Goal: Task Accomplishment & Management: Manage account settings

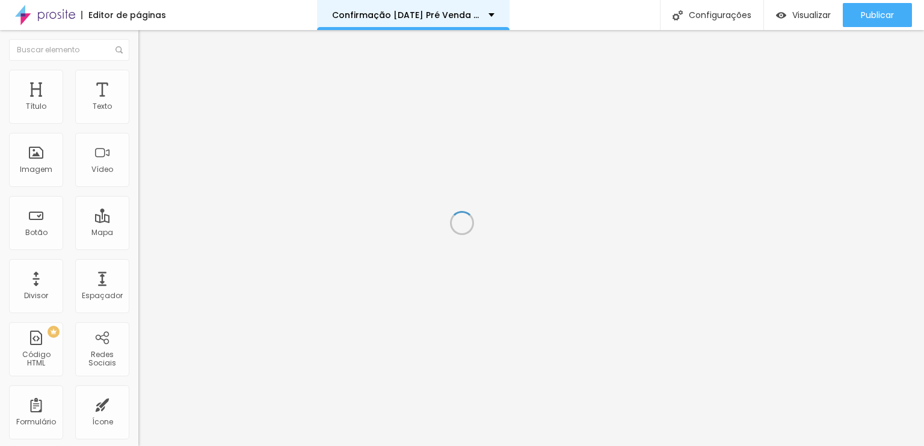
click at [486, 14] on div "Confirmação Natal Pré Venda Cliente" at bounding box center [413, 15] width 162 height 8
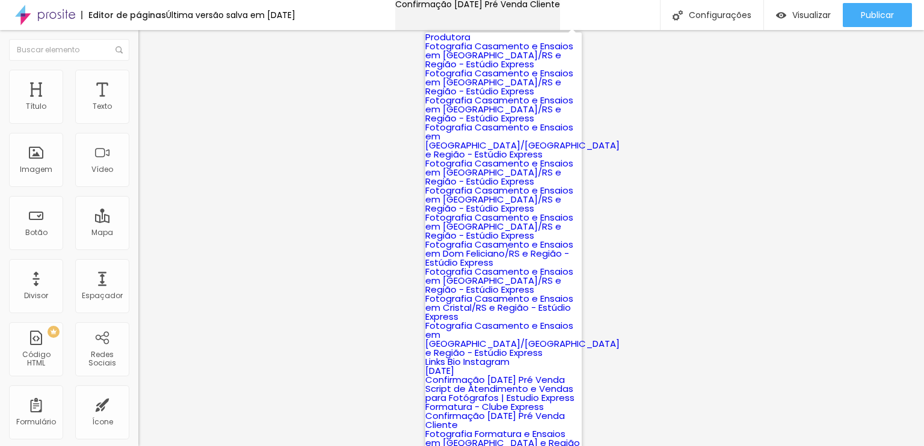
click at [559, 8] on div "Confirmação Natal Pré Venda Cliente" at bounding box center [477, 4] width 165 height 8
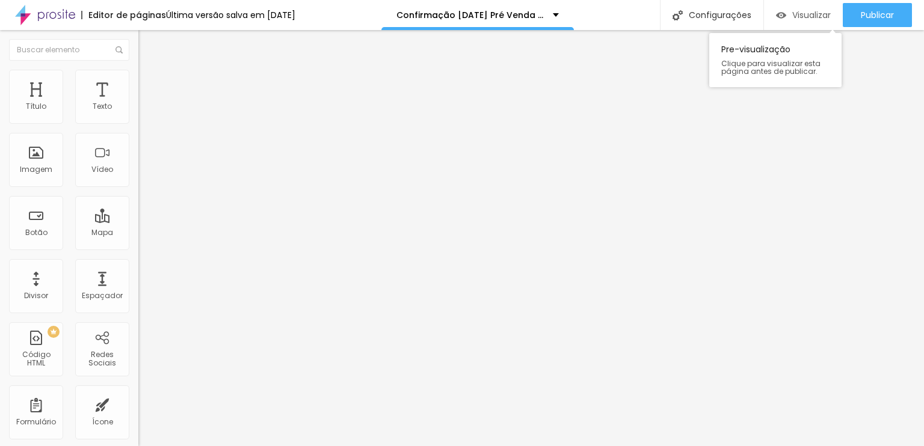
click at [797, 7] on div "Visualizar" at bounding box center [803, 15] width 55 height 24
click at [149, 81] on span "Estilo" at bounding box center [158, 78] width 19 height 10
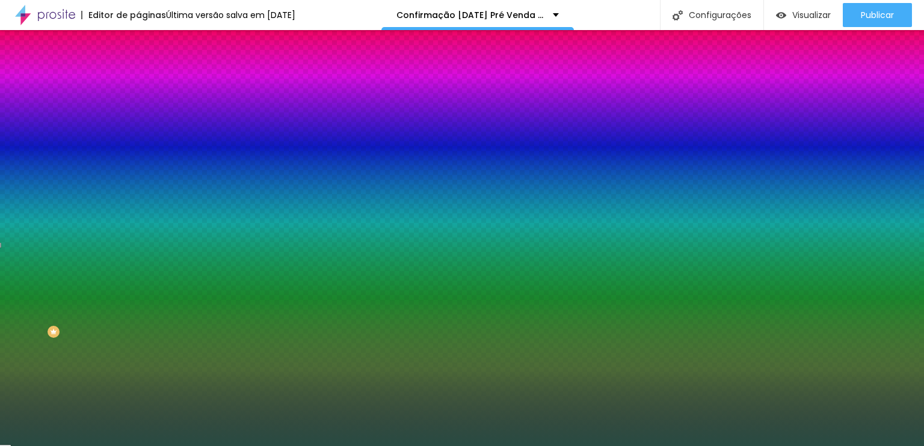
click at [138, 82] on li "Avançado" at bounding box center [207, 88] width 138 height 12
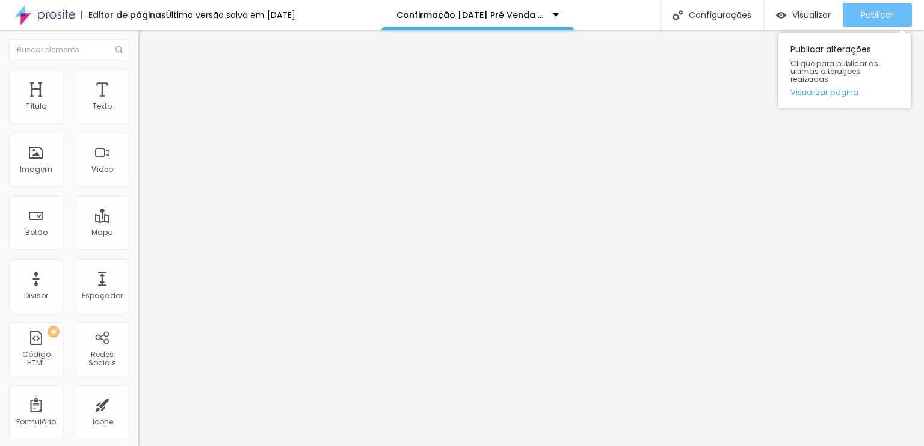
click at [854, 12] on button "Publicar" at bounding box center [877, 15] width 69 height 24
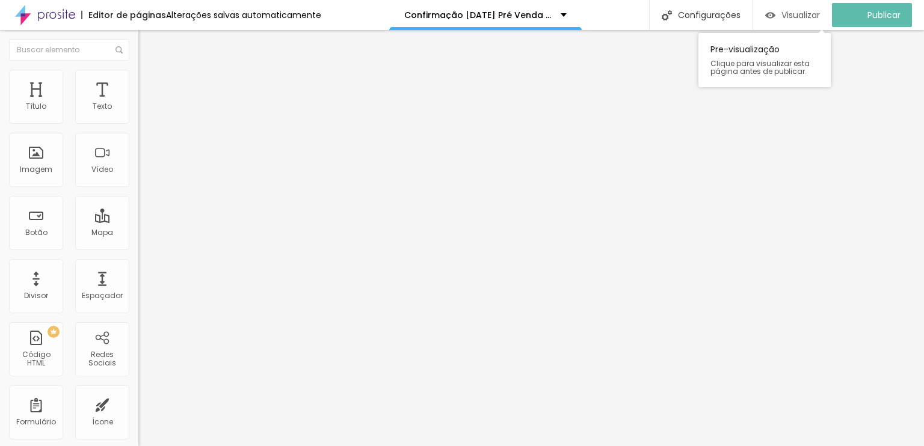
click at [813, 15] on span "Visualizar" at bounding box center [801, 15] width 39 height 10
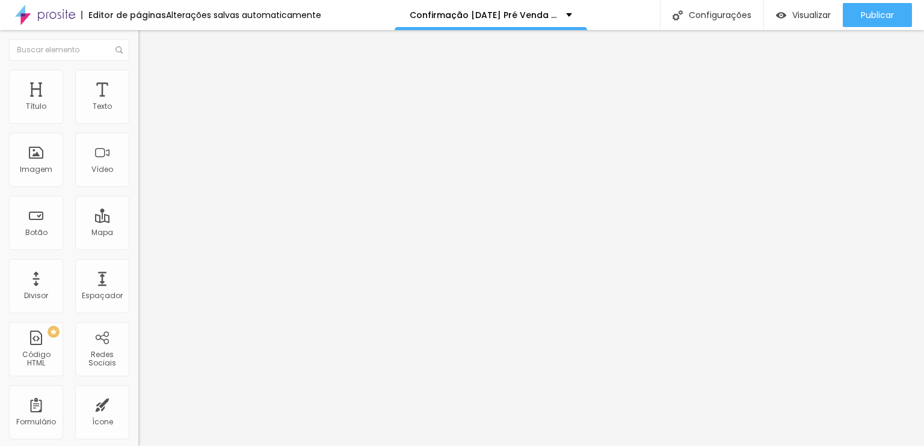
click at [138, 82] on li "Avançado" at bounding box center [207, 88] width 138 height 12
click at [149, 85] on span "Avançado" at bounding box center [169, 90] width 40 height 10
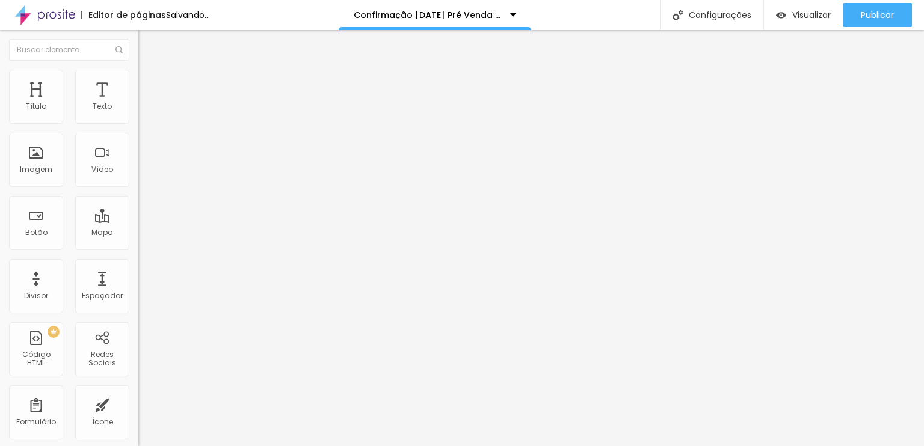
click at [149, 87] on span "Avançado" at bounding box center [169, 90] width 40 height 10
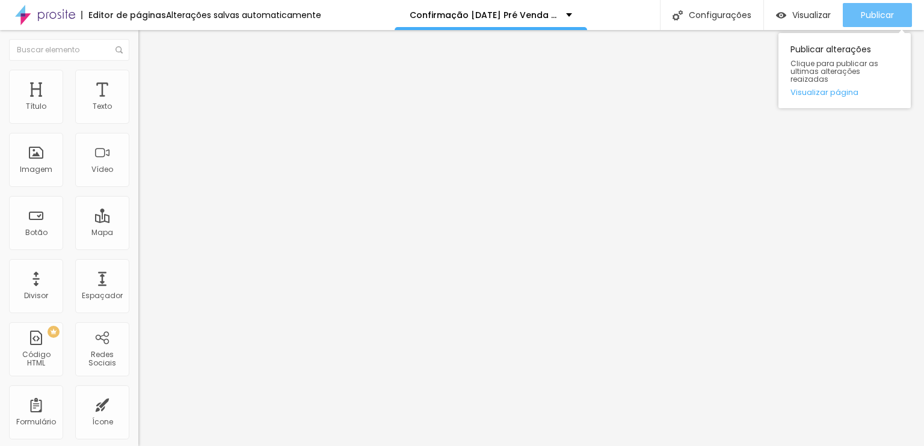
click at [876, 11] on span "Publicar" at bounding box center [877, 15] width 33 height 10
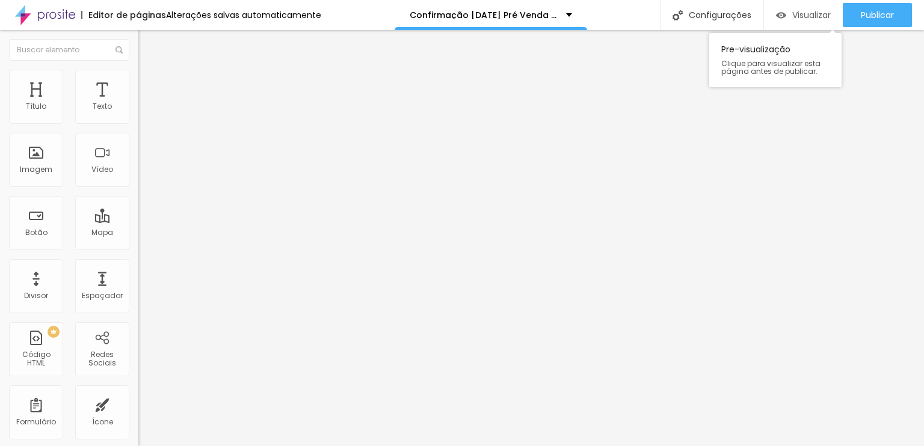
click at [814, 25] on div "Visualizar" at bounding box center [803, 15] width 55 height 24
click at [138, 66] on li "Conteúdo" at bounding box center [207, 64] width 138 height 12
click at [147, 45] on img "button" at bounding box center [152, 44] width 10 height 10
click at [138, 143] on span "Sólido" at bounding box center [149, 140] width 23 height 10
click at [138, 77] on li "Estilo" at bounding box center [207, 76] width 138 height 12
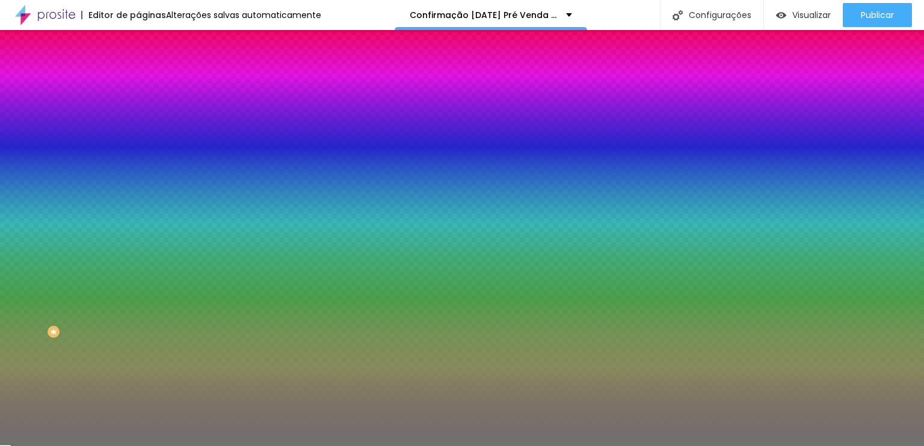
type input "48"
type input "45"
type input "42"
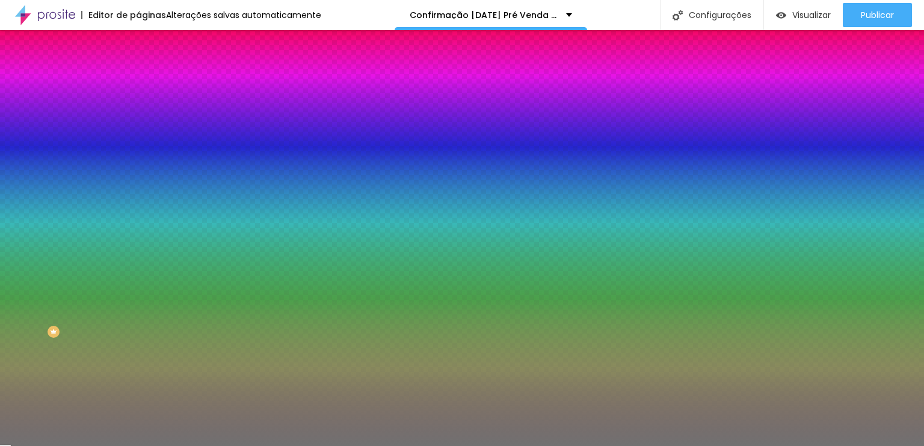
type input "42"
type input "41"
type input "40"
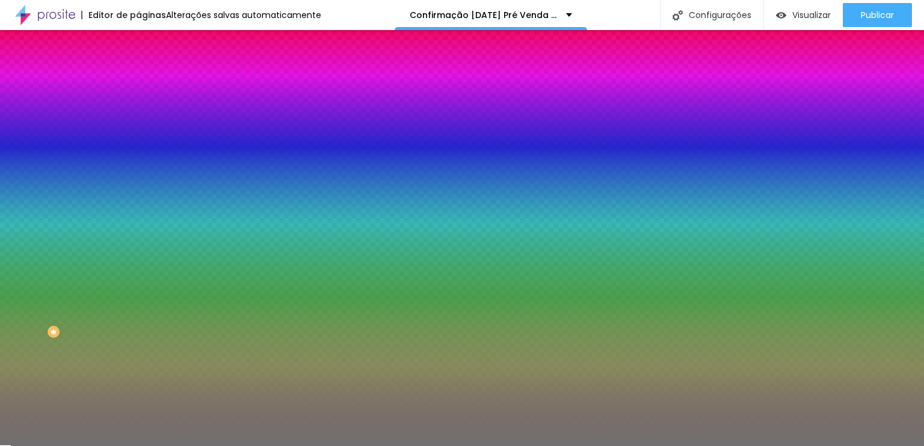
type input "39"
type input "38"
type input "37"
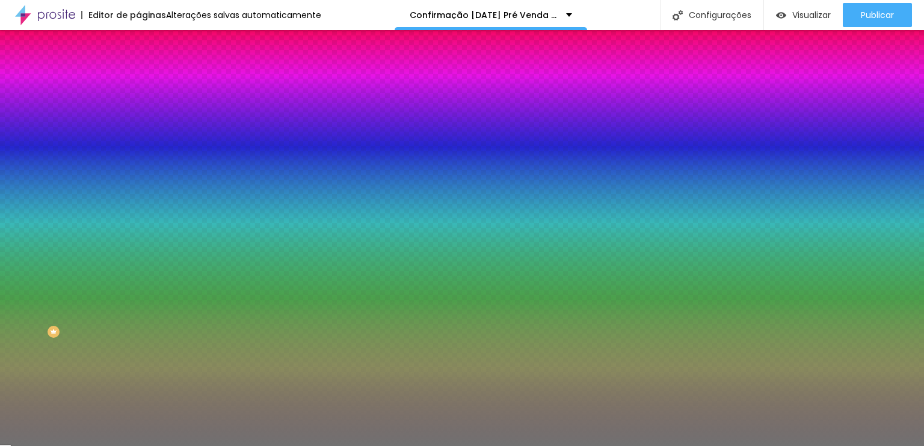
type input "37"
type input "36"
type input "35"
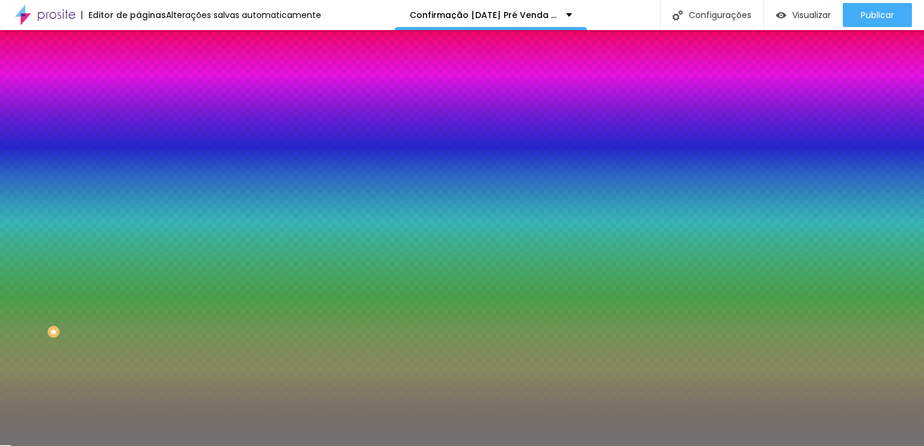
type input "34"
type input "33"
type input "32"
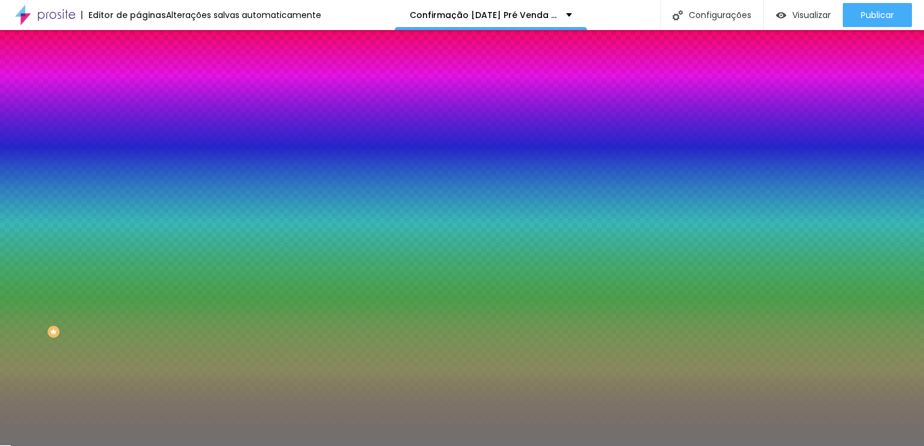
type input "32"
type input "31"
type input "30"
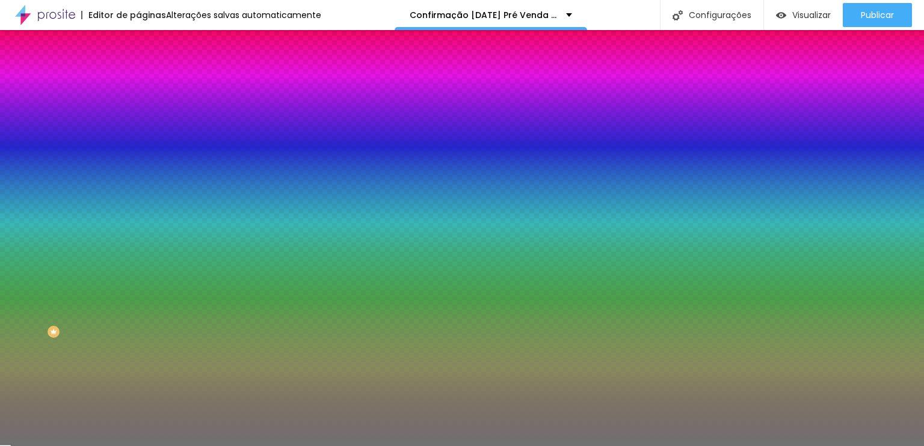
type input "29"
type input "30"
type input "31"
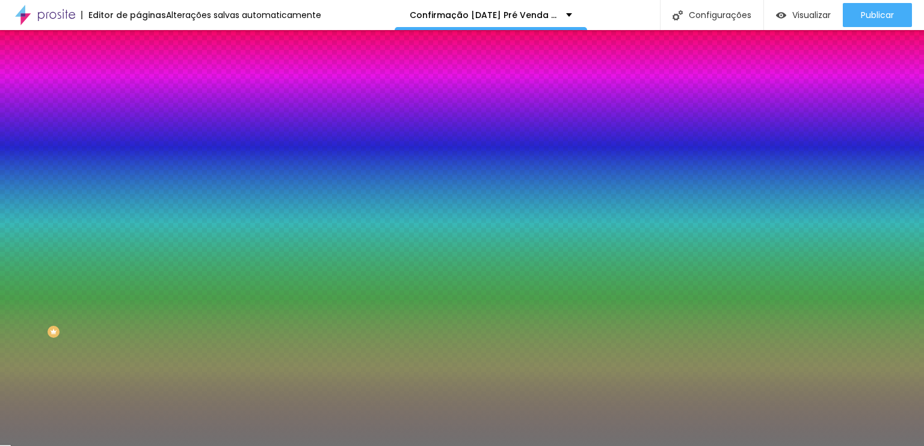
type input "31"
type input "32"
type input "33"
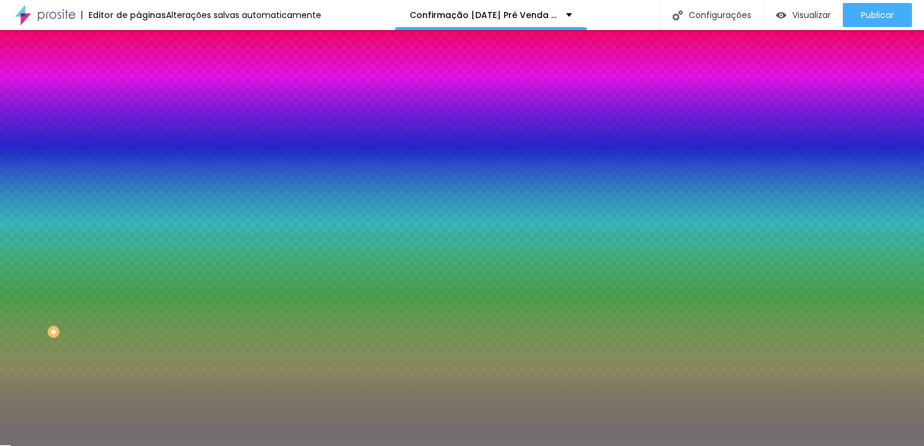
type input "34"
type input "36"
type input "38"
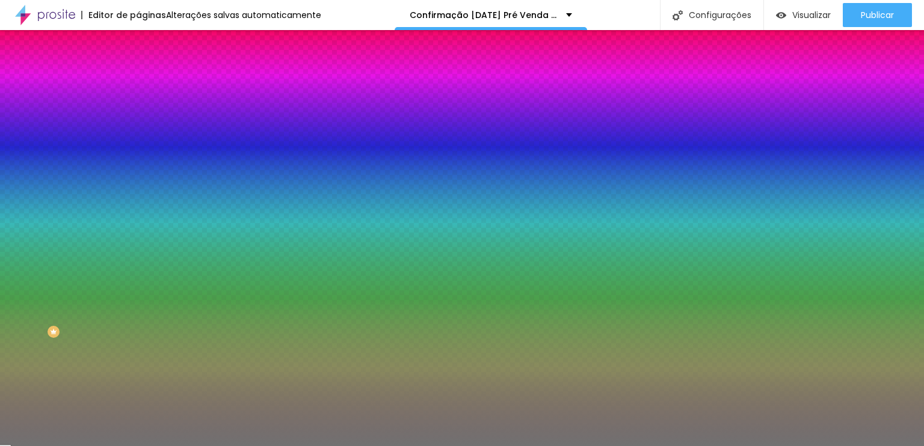
type input "38"
type input "39"
type input "41"
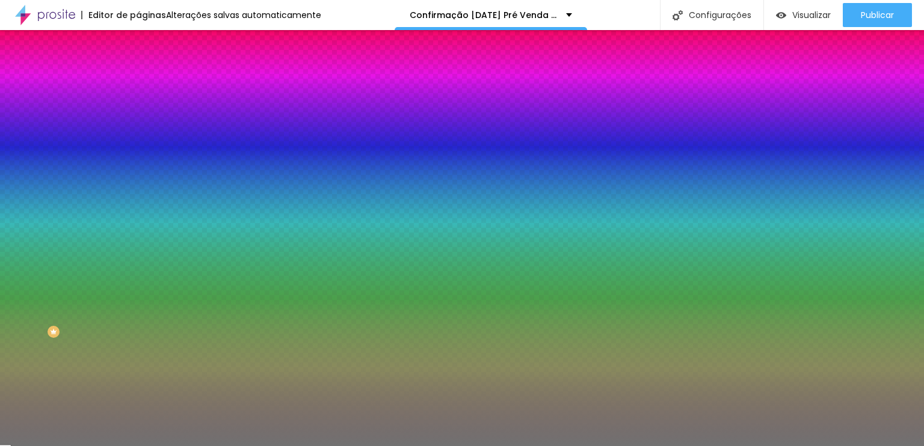
type input "42"
type input "43"
type input "44"
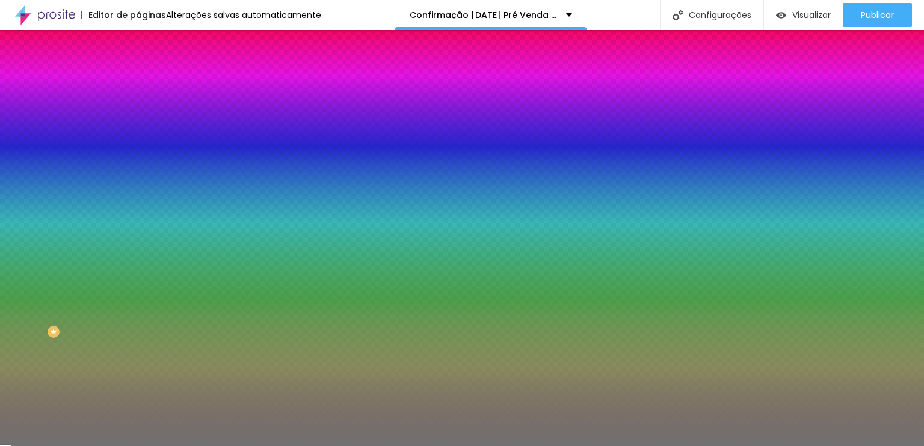
type input "44"
type input "45"
type input "46"
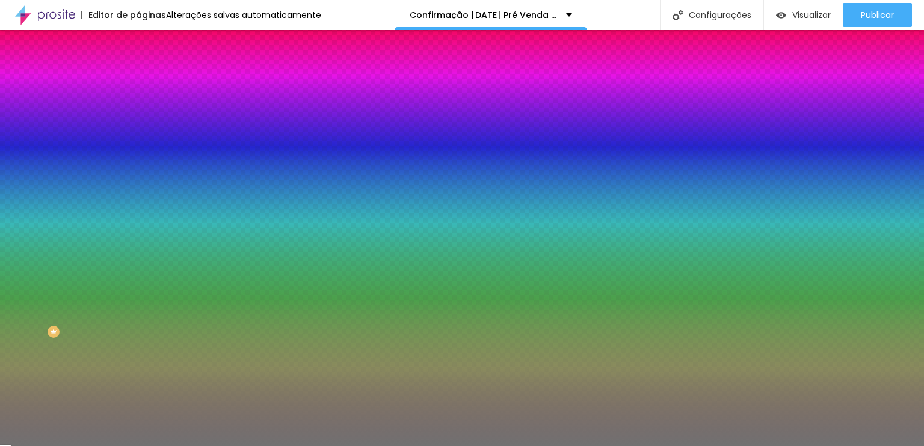
type input "47"
type input "48"
type input "49"
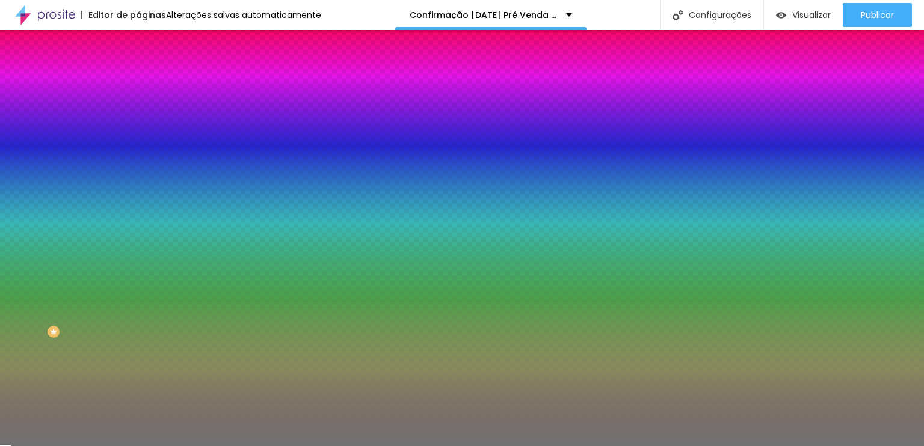
type input "49"
type input "50"
type input "51"
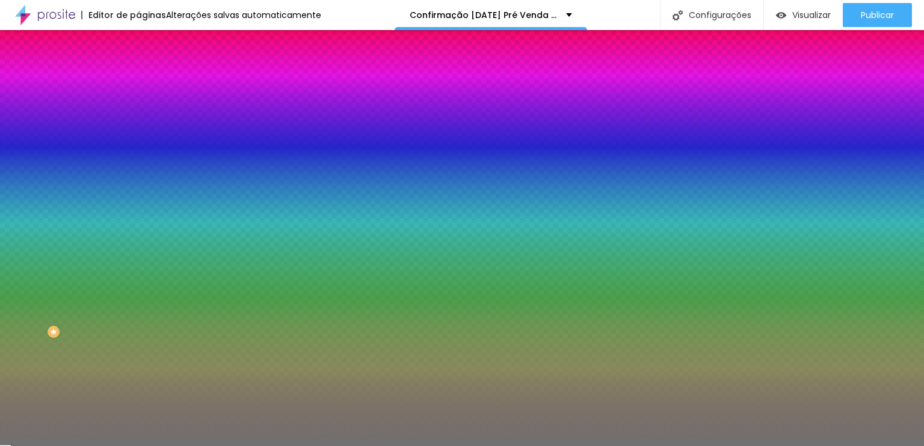
type input "53"
type input "54"
type input "55"
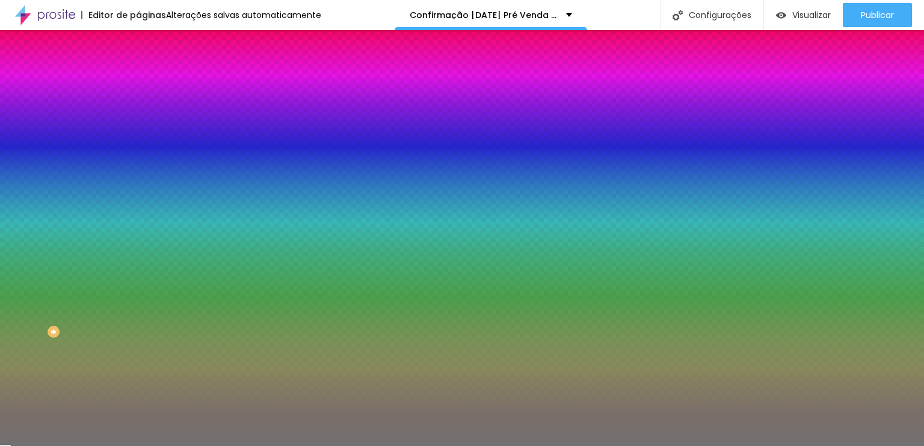
type input "55"
type input "56"
type input "57"
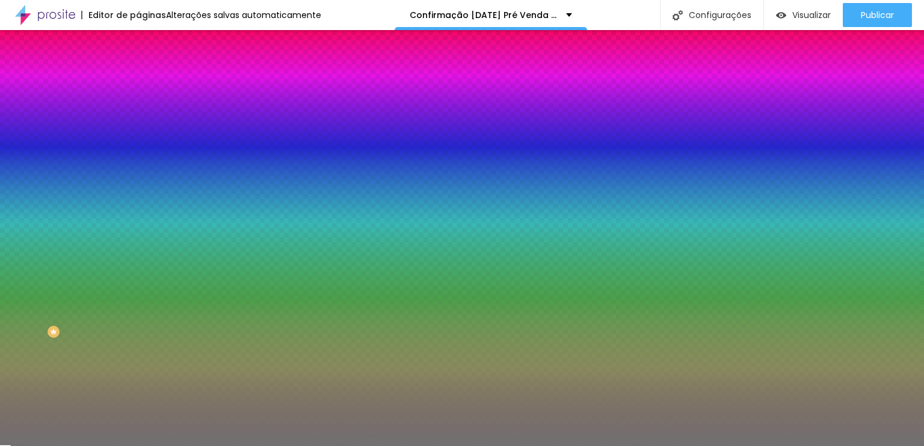
type input "58"
drag, startPoint x: 61, startPoint y: 157, endPoint x: 73, endPoint y: 156, distance: 12.1
type input "58"
click at [138, 156] on input "range" at bounding box center [177, 152] width 78 height 10
type input "9"
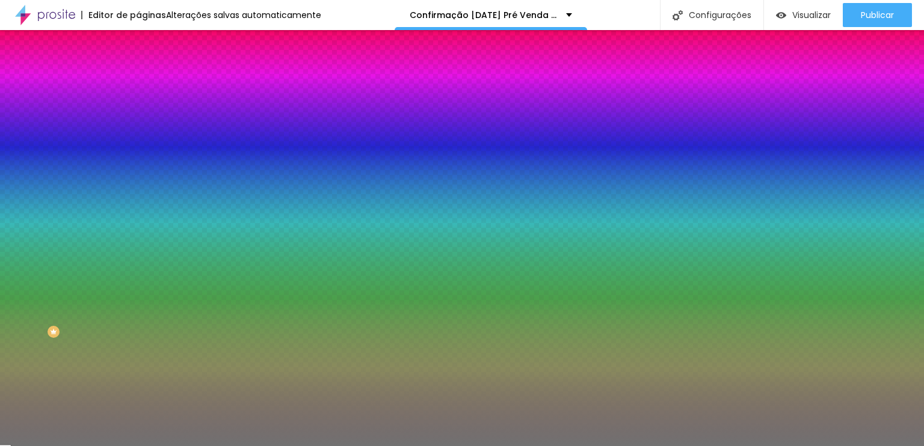
type input "9"
type input "8"
type input "7"
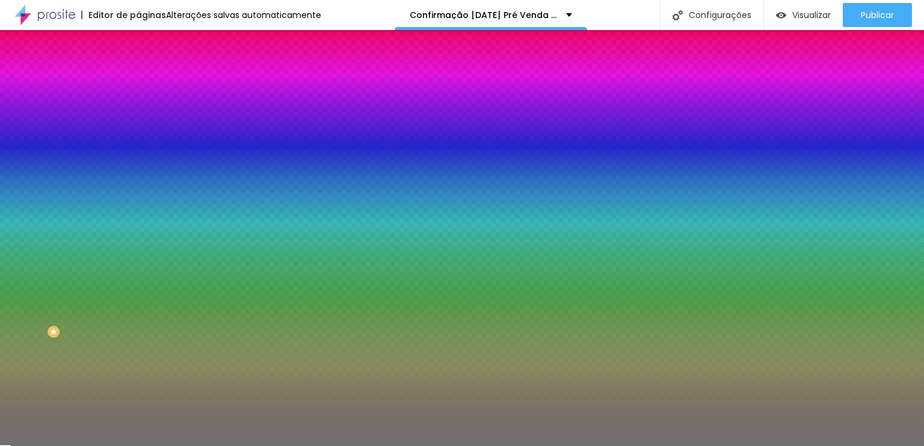
type input "6"
type input "5"
type input "4"
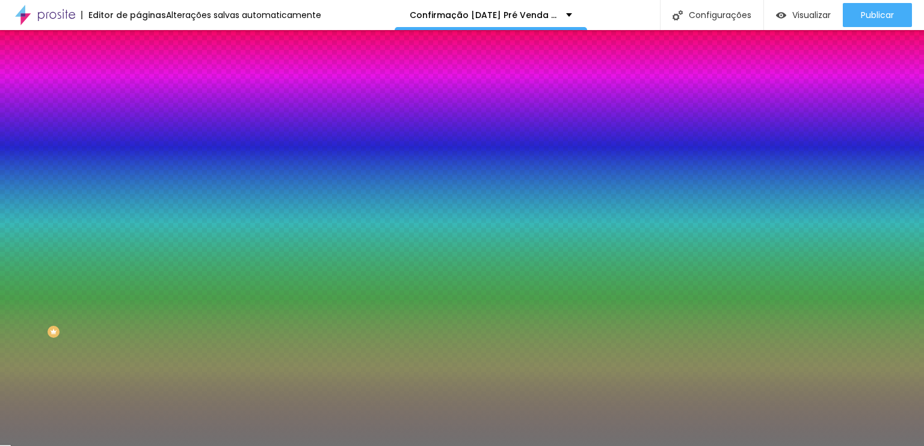
type input "4"
type input "3"
type input "2"
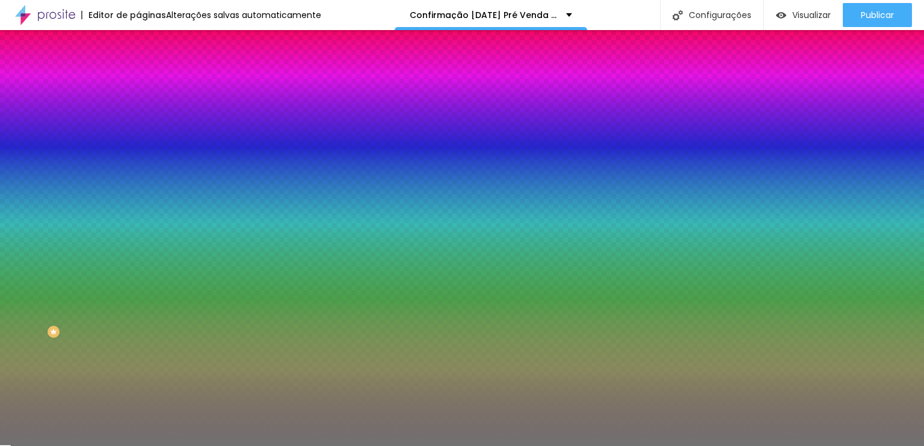
type input "1"
type input "2"
type input "3"
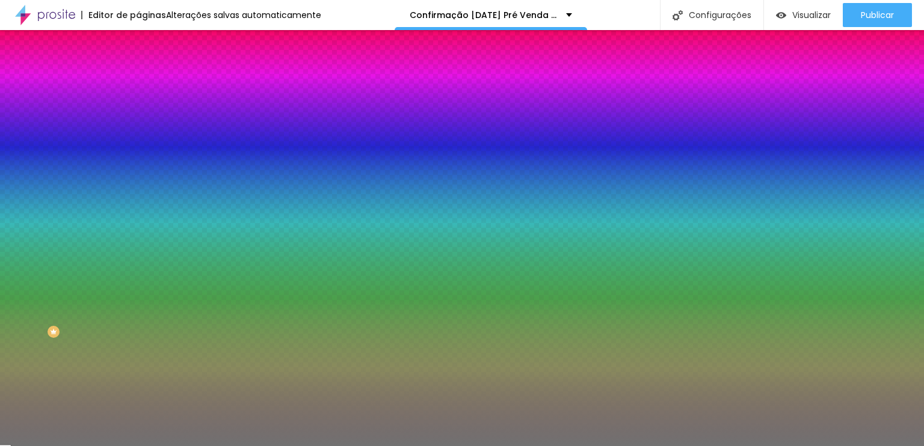
type input "3"
type input "4"
drag, startPoint x: 55, startPoint y: 192, endPoint x: 26, endPoint y: 195, distance: 29.6
type input "4"
click at [138, 187] on input "range" at bounding box center [177, 183] width 78 height 10
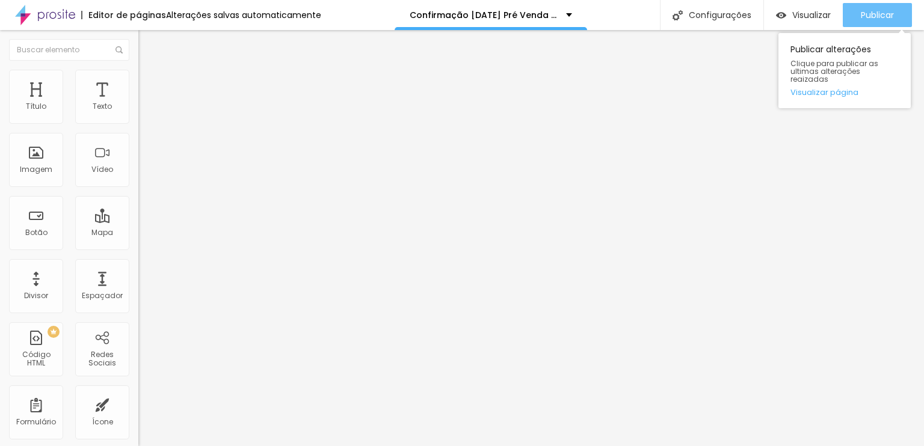
click at [861, 14] on span "Publicar" at bounding box center [877, 15] width 33 height 10
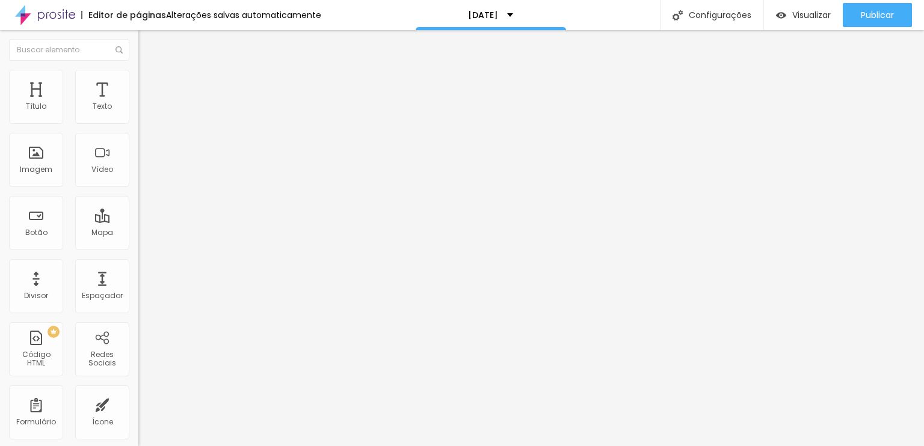
click at [138, 188] on span "1:1 Quadrado" at bounding box center [162, 183] width 48 height 10
click at [138, 203] on span "Padrão" at bounding box center [151, 198] width 27 height 10
click at [138, 103] on span "Trocar imagem" at bounding box center [171, 98] width 66 height 10
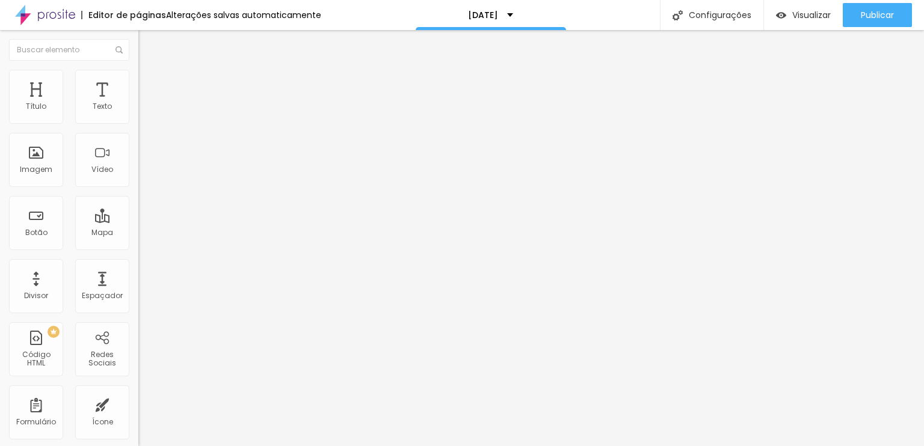
click at [138, 103] on span "Trocar imagem" at bounding box center [171, 98] width 66 height 10
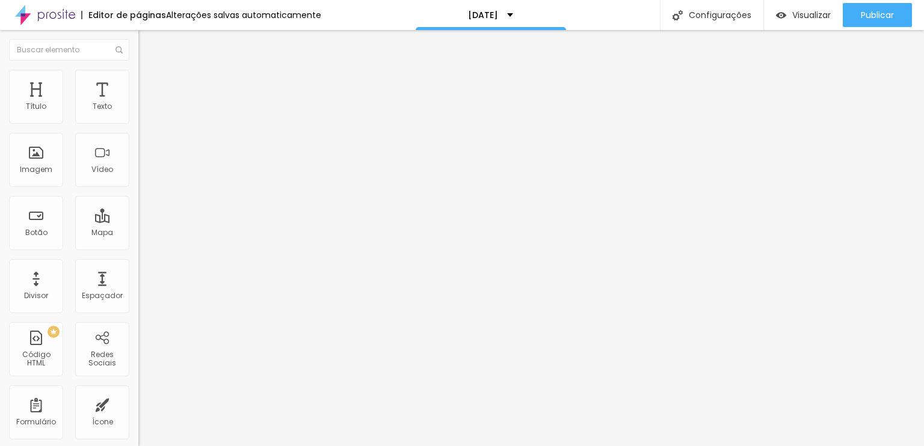
click at [138, 103] on span "Trocar imagem" at bounding box center [171, 98] width 66 height 10
click at [138, 188] on span "1:1 Quadrado" at bounding box center [162, 183] width 48 height 10
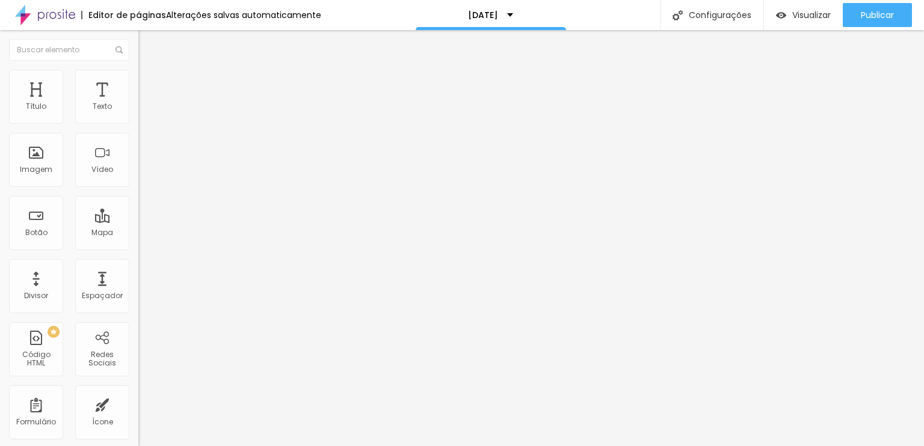
click at [138, 203] on span "Padrão" at bounding box center [151, 198] width 27 height 10
click at [138, 196] on span "Cinema" at bounding box center [153, 190] width 30 height 10
